Goal: Find specific page/section: Find specific page/section

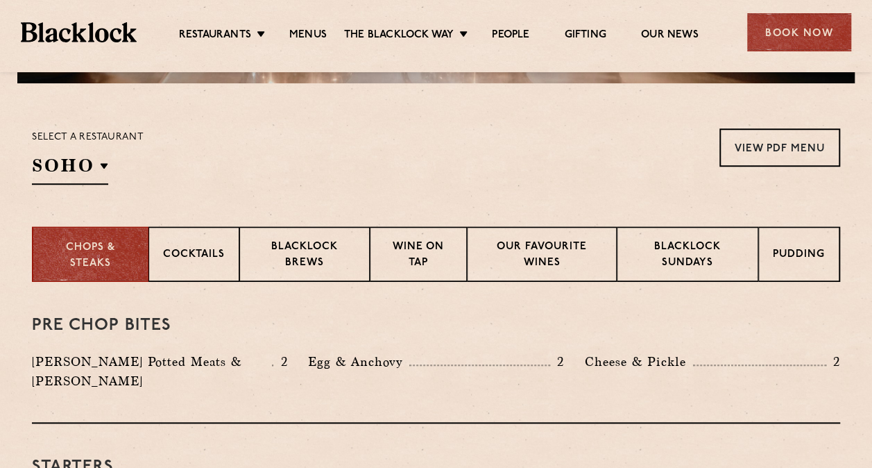
scroll to position [486, 0]
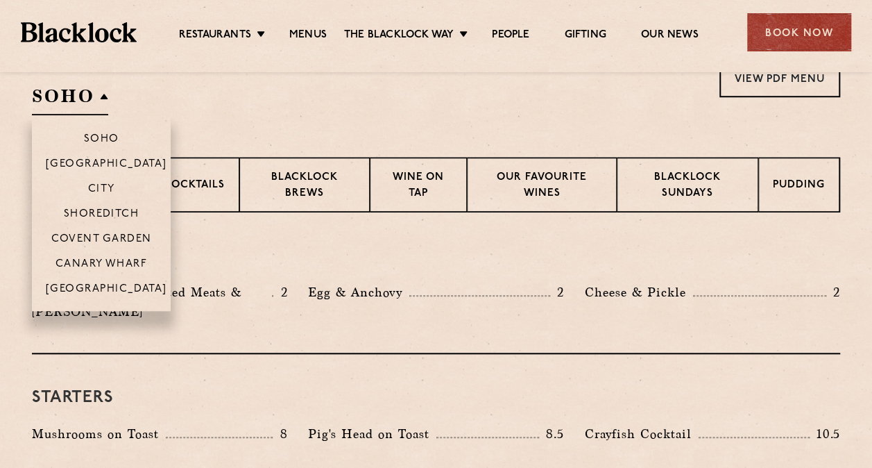
click at [99, 101] on h2 "SOHO" at bounding box center [70, 99] width 76 height 31
click at [108, 263] on p "Canary Wharf" at bounding box center [101, 265] width 92 height 14
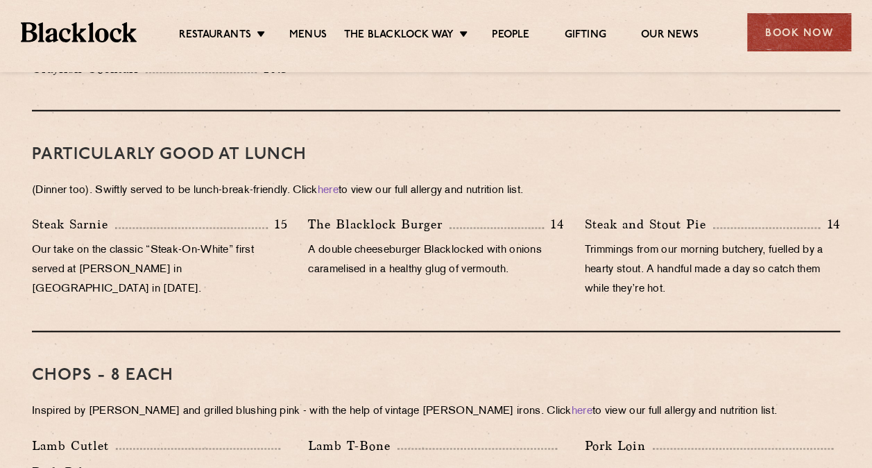
scroll to position [677, 0]
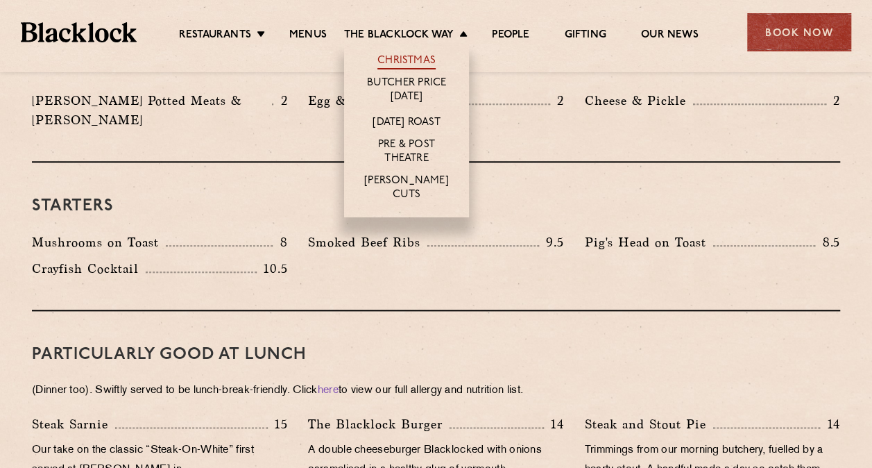
click at [418, 59] on link "Christmas" at bounding box center [406, 61] width 58 height 15
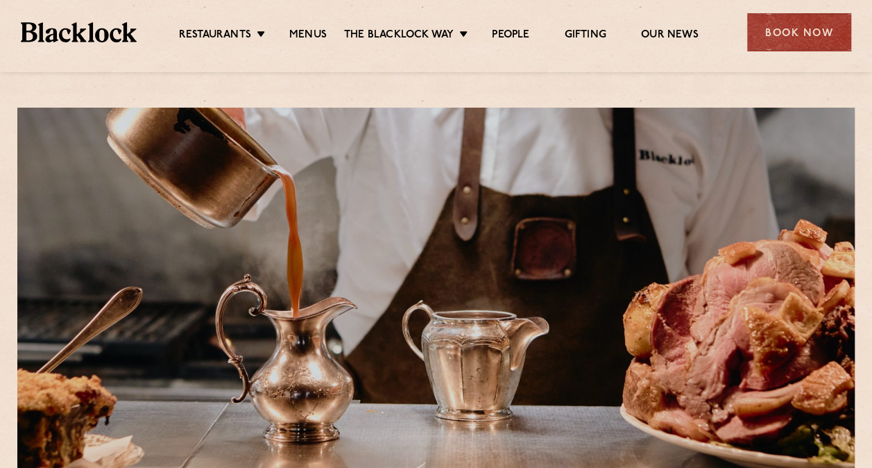
scroll to position [416, 0]
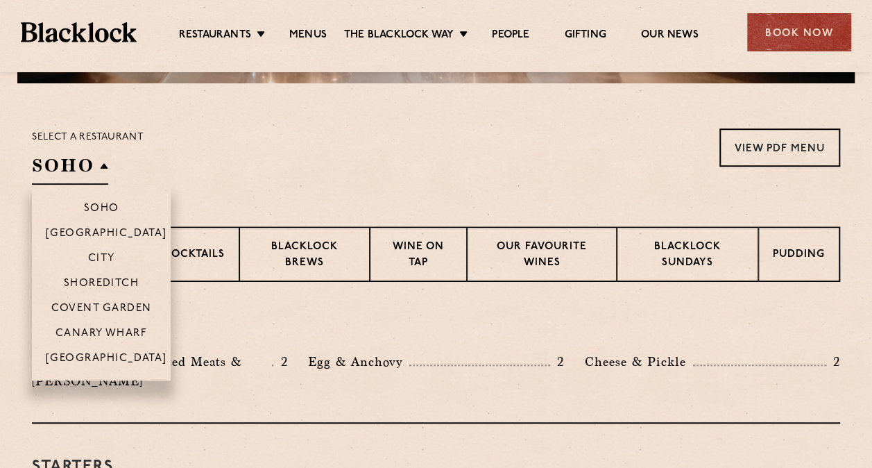
click at [101, 166] on h2 "SOHO" at bounding box center [70, 168] width 76 height 31
click at [107, 336] on p "Canary Wharf" at bounding box center [101, 334] width 92 height 14
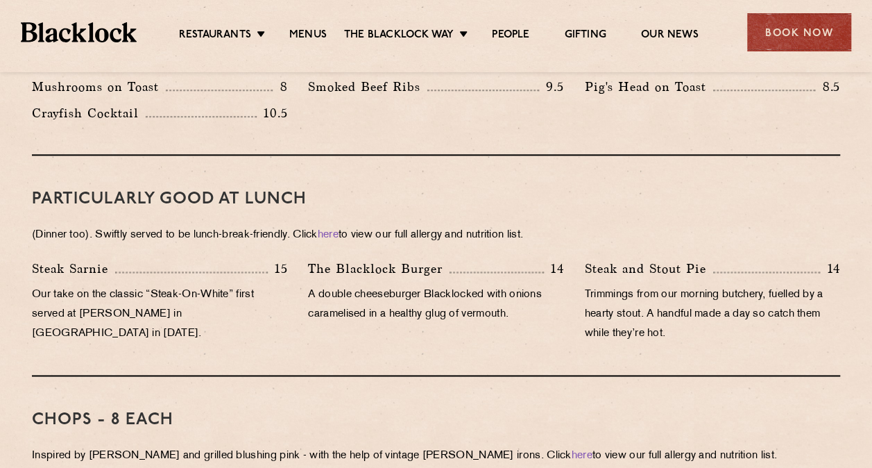
scroll to position [1179, 0]
